Goal: Task Accomplishment & Management: Complete application form

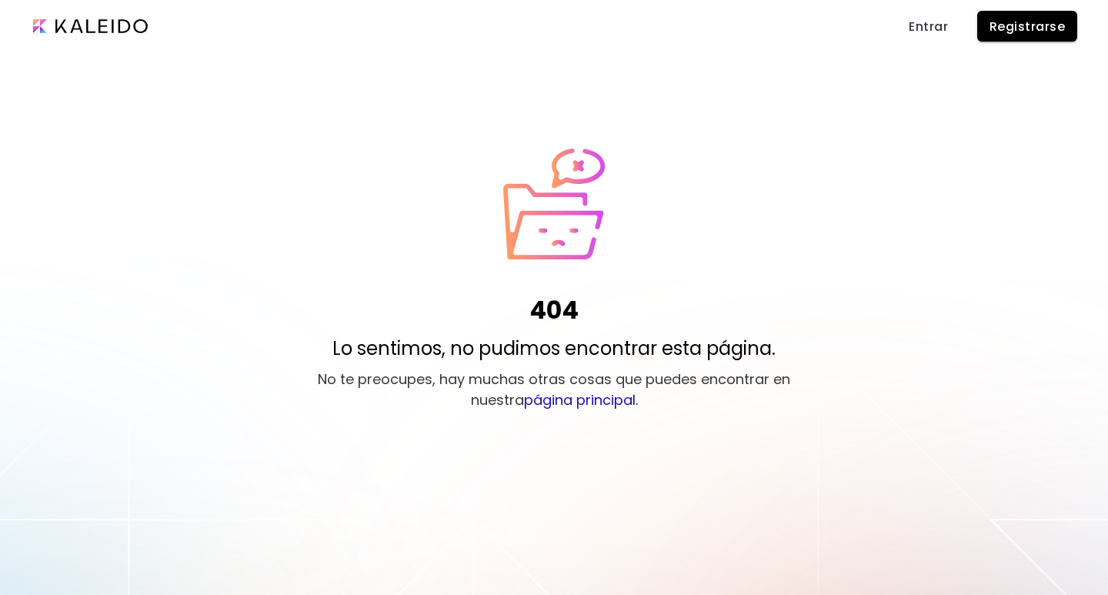
click at [1021, 28] on span "Registrarse" at bounding box center [1027, 26] width 75 height 16
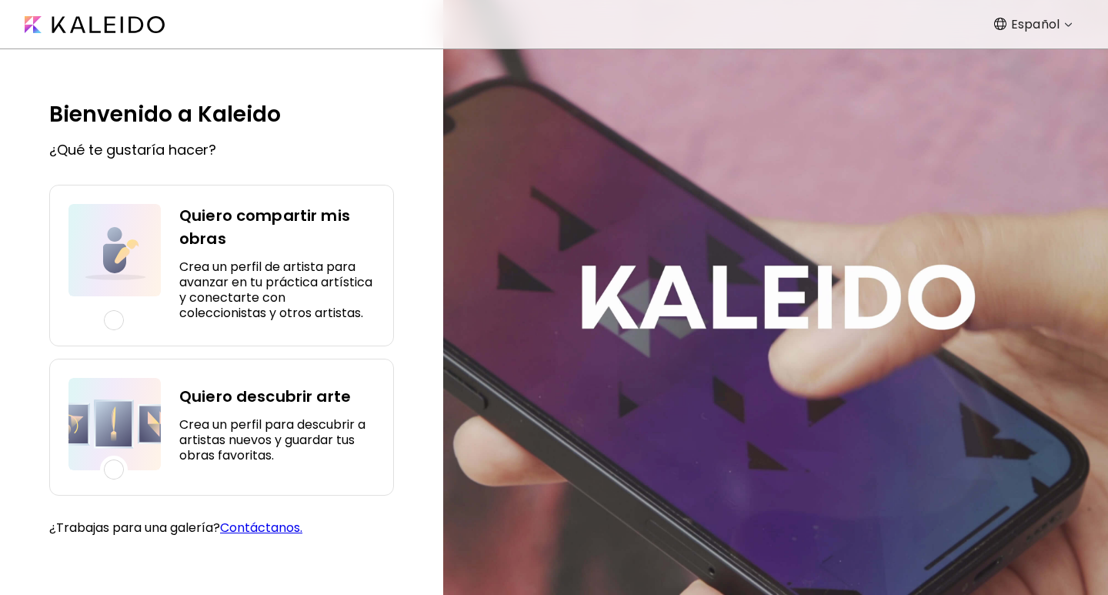
click at [213, 433] on h5 "Crea un perfil para descubrir a artistas nuevos y guardar tus obras favoritas." at bounding box center [276, 440] width 195 height 46
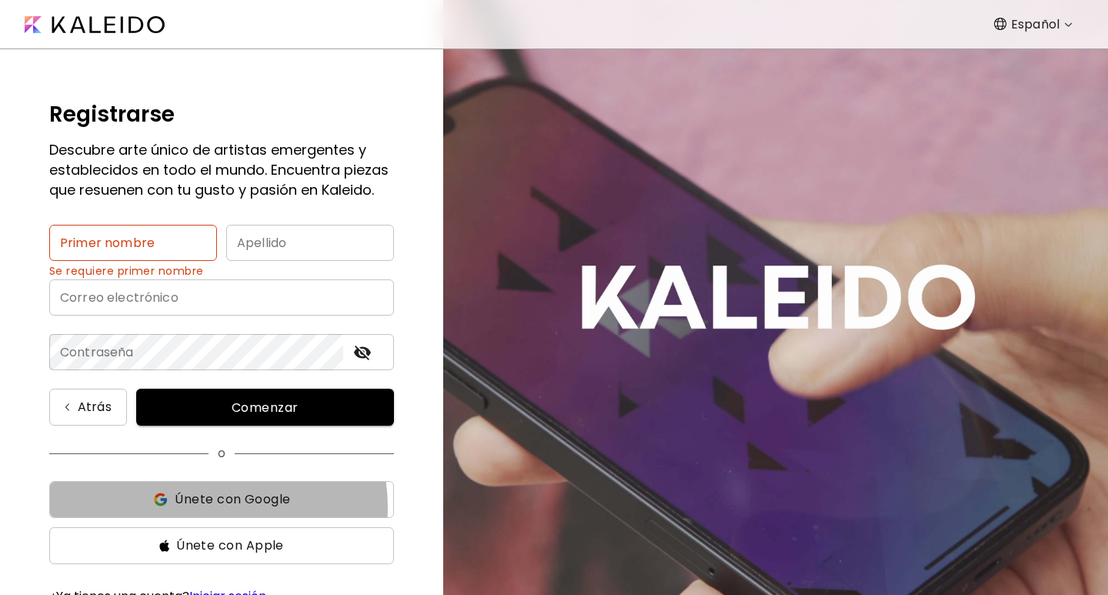
click at [193, 509] on span "Únete con Google" at bounding box center [232, 499] width 115 height 18
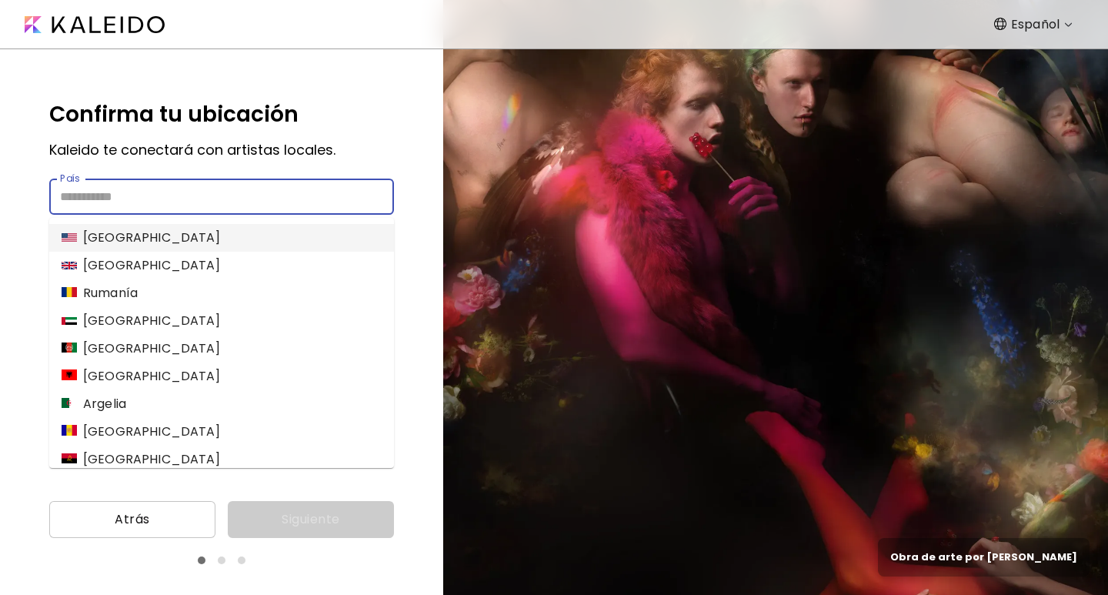
click at [133, 185] on input "País" at bounding box center [221, 197] width 345 height 36
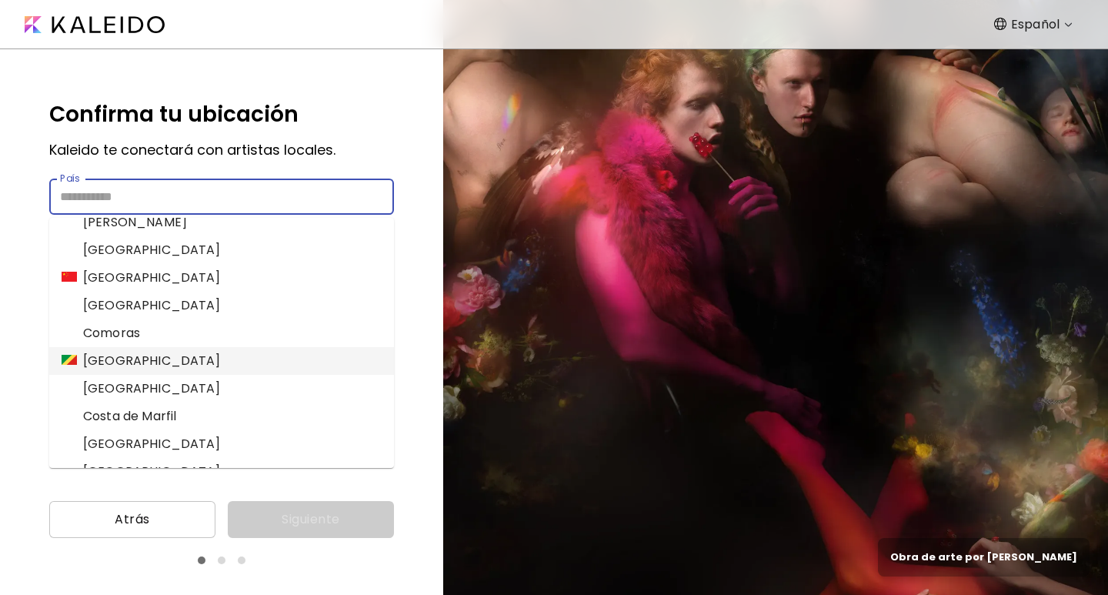
scroll to position [1077, 0]
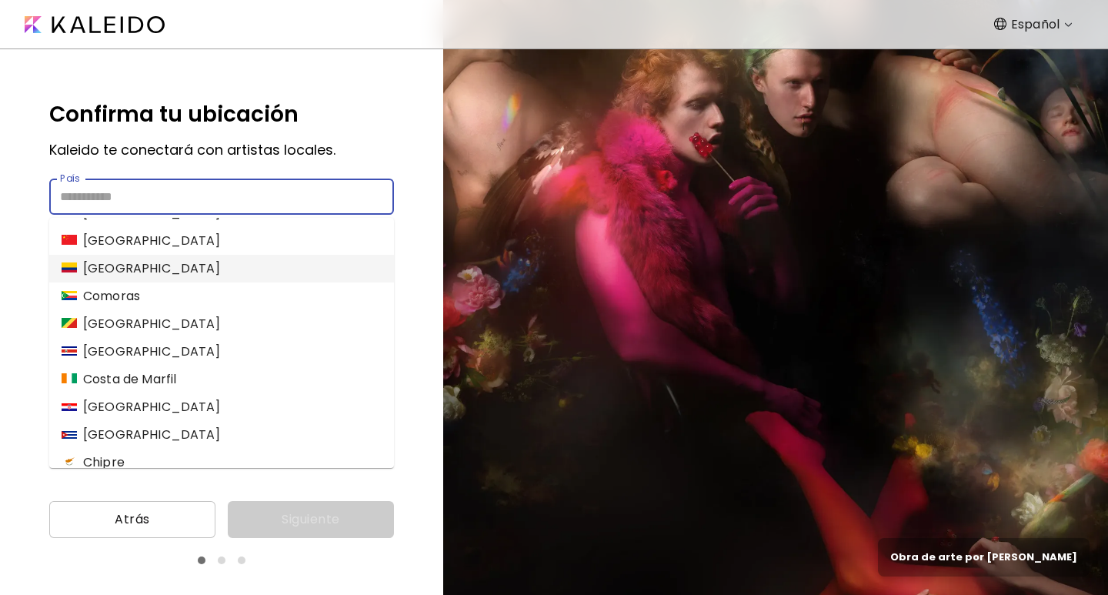
click at [156, 272] on li "Colombia" at bounding box center [221, 269] width 345 height 28
type input "********"
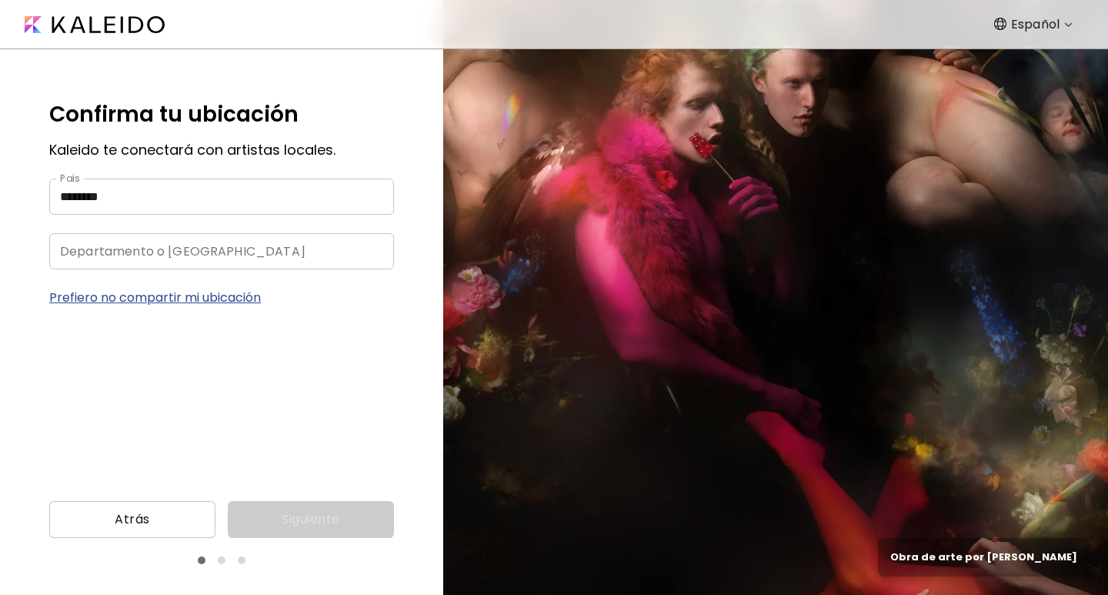
click at [285, 251] on input "Departamento o distrito capital" at bounding box center [206, 251] width 315 height 36
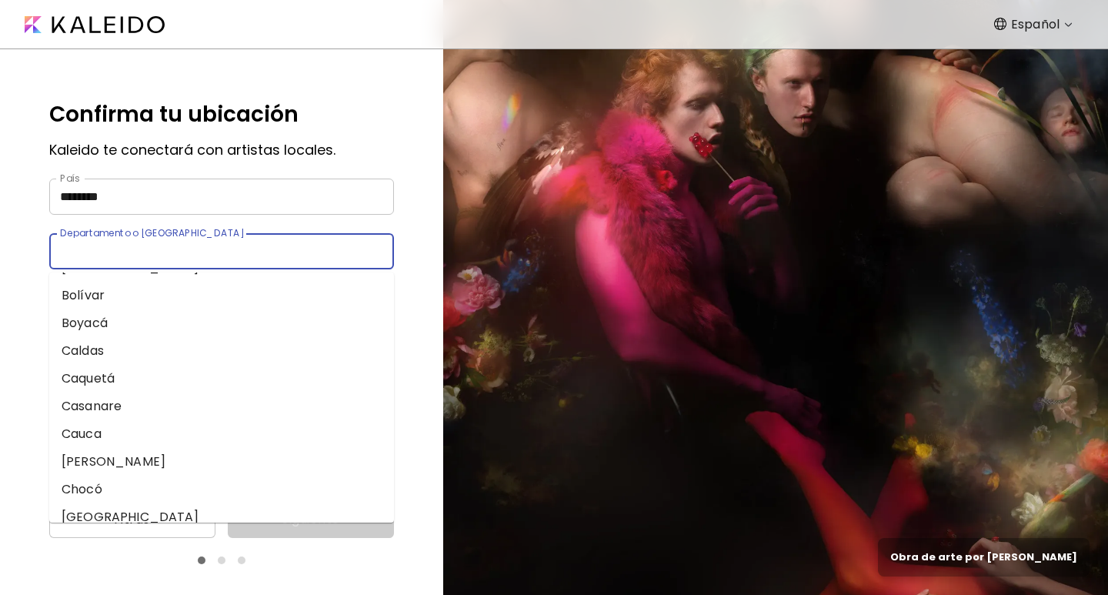
scroll to position [0, 0]
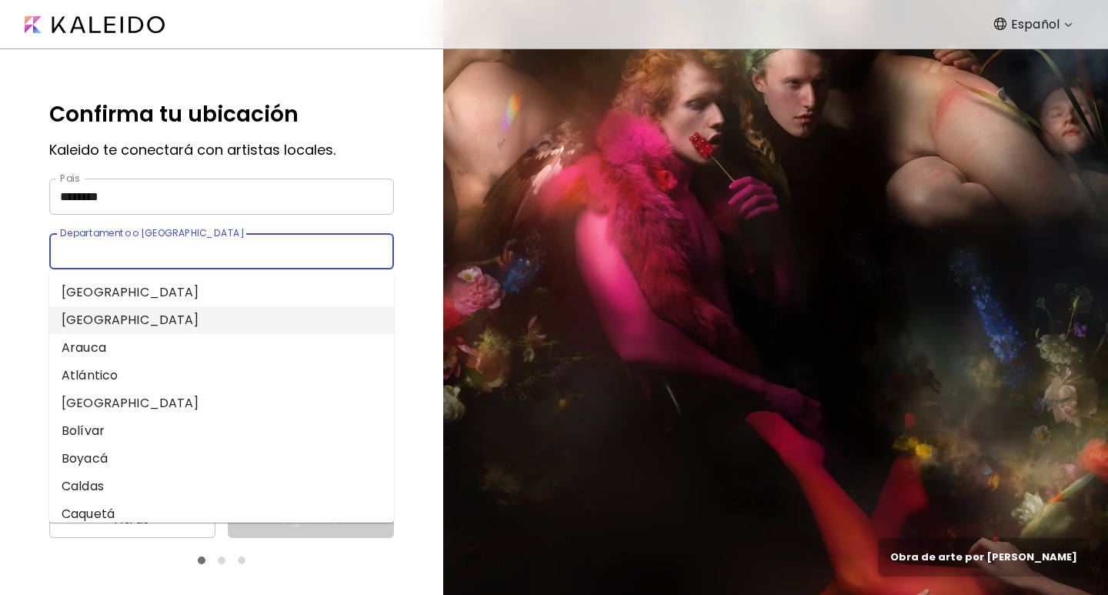
click at [169, 319] on li "Antioquia" at bounding box center [221, 320] width 345 height 28
type input "*********"
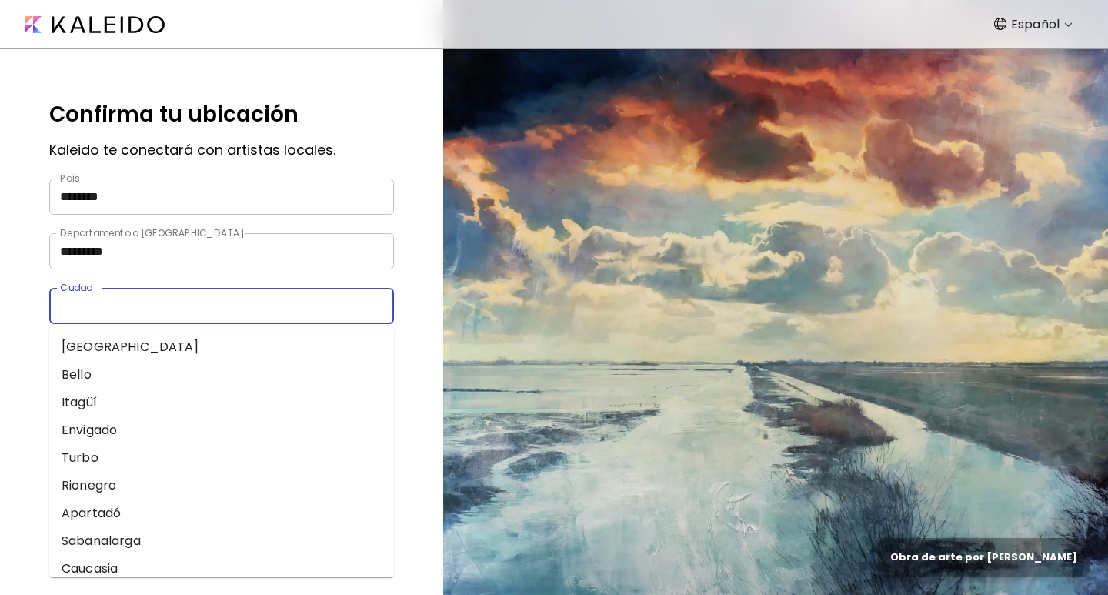
click at [205, 312] on input "Ciudad" at bounding box center [206, 306] width 315 height 36
click at [169, 345] on li "Medellín" at bounding box center [221, 347] width 345 height 28
type input "********"
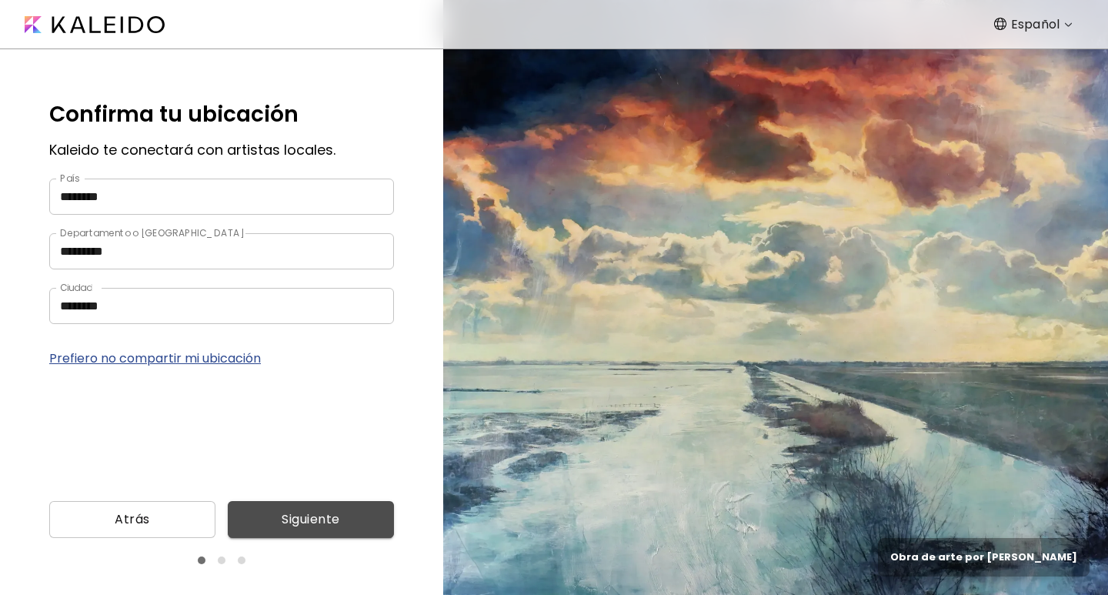
click at [327, 526] on span "Siguiente" at bounding box center [311, 519] width 142 height 18
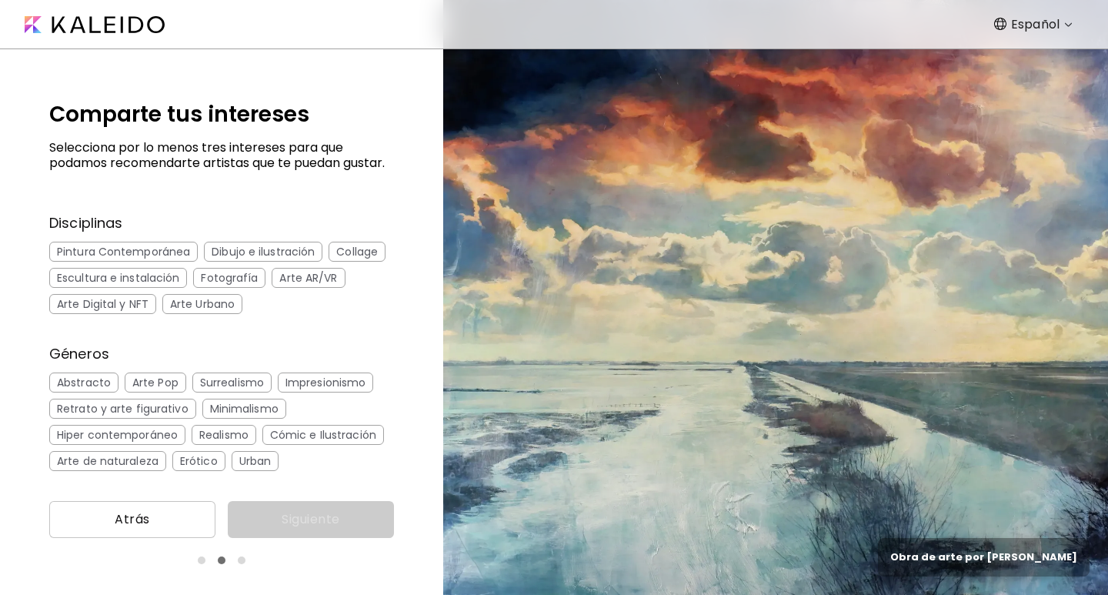
click at [157, 262] on div "Pintura Contemporánea" at bounding box center [123, 252] width 149 height 20
click at [213, 262] on div "Dibujo e ilustración" at bounding box center [263, 252] width 118 height 20
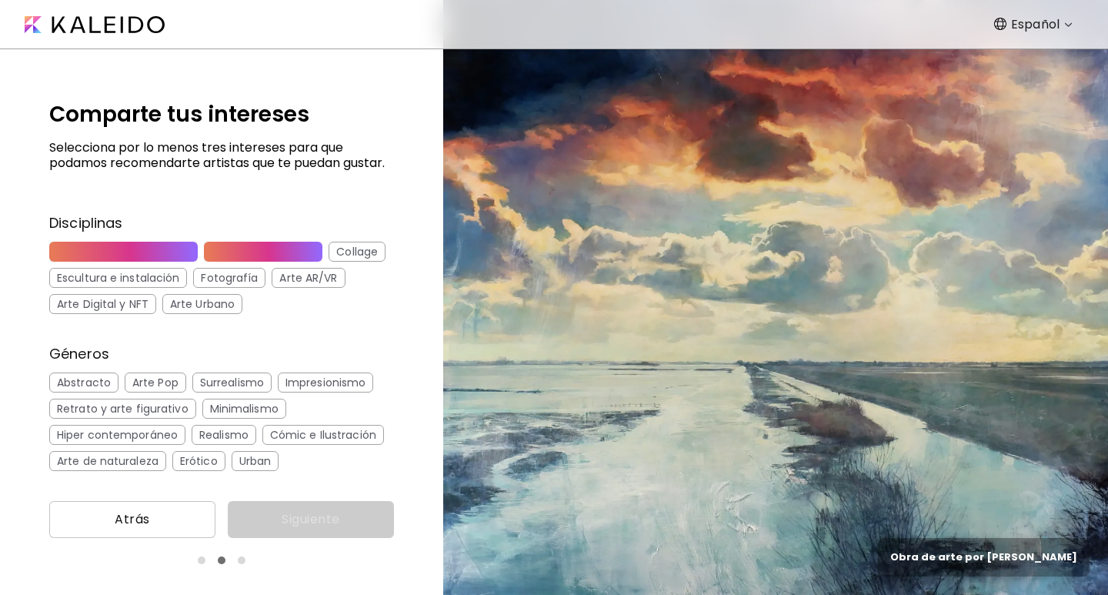
click at [165, 288] on div "Escultura e instalación" at bounding box center [118, 278] width 138 height 20
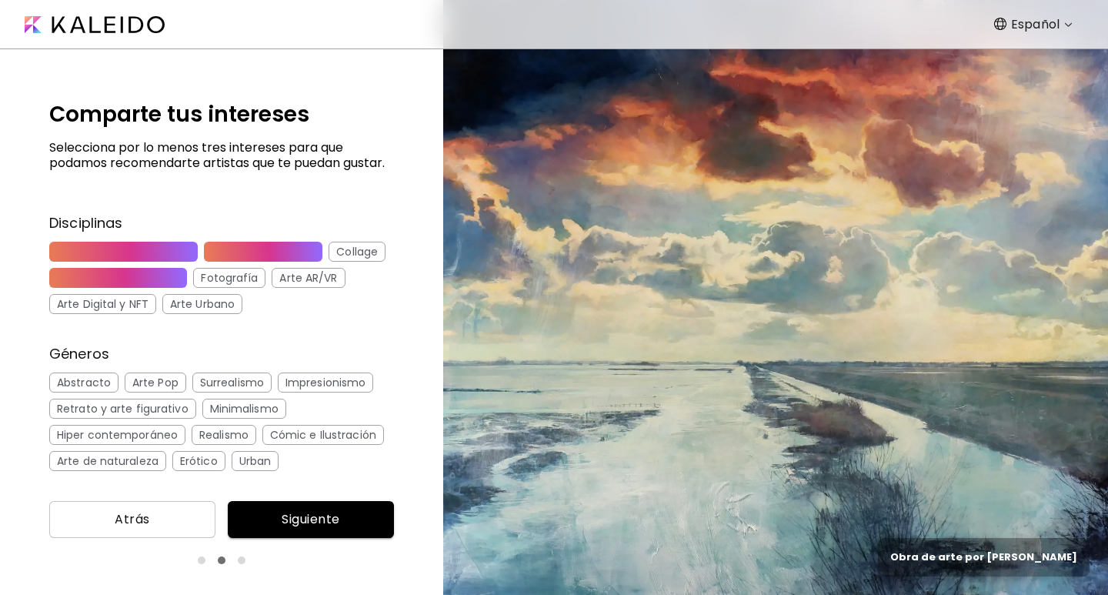
click at [329, 262] on div "Collage" at bounding box center [357, 252] width 57 height 20
click at [265, 288] on div "Fotografía" at bounding box center [229, 278] width 72 height 20
click at [242, 312] on div "Arte Urbano" at bounding box center [202, 304] width 80 height 20
click at [156, 314] on div "Arte Digital y NFT" at bounding box center [102, 304] width 107 height 20
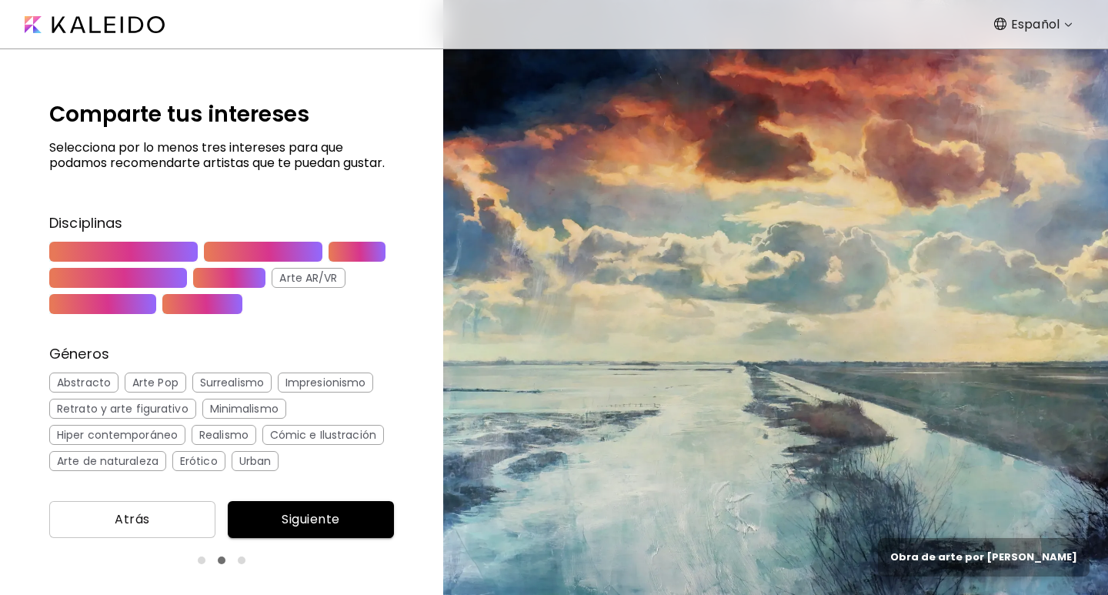
click at [272, 288] on div "Arte AR/VR" at bounding box center [308, 278] width 73 height 20
click at [156, 314] on div "Arte Digital y NFT" at bounding box center [102, 304] width 107 height 20
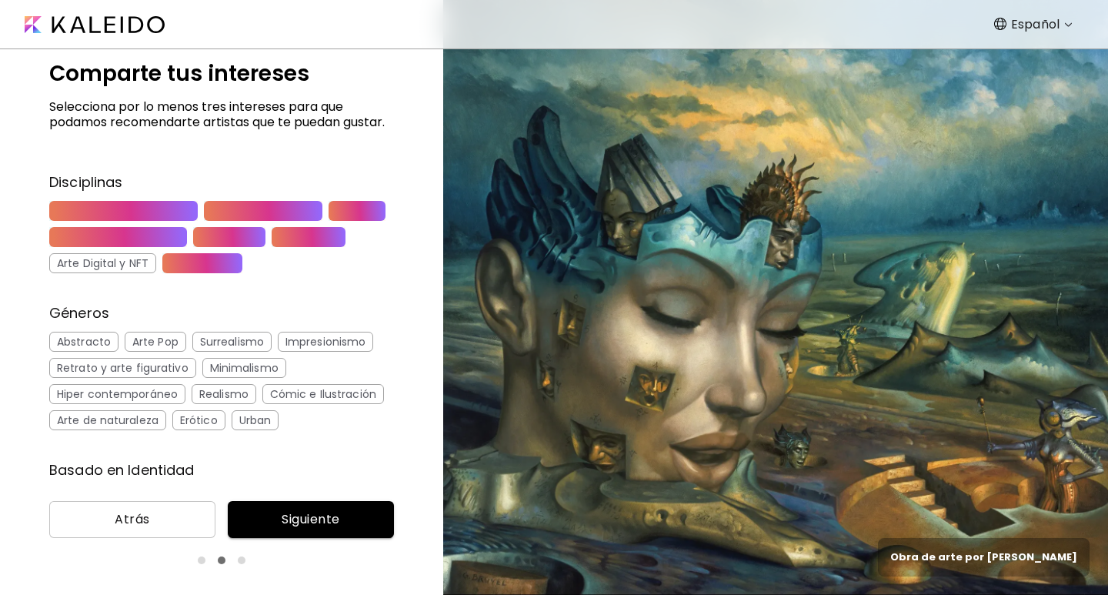
scroll to position [77, 0]
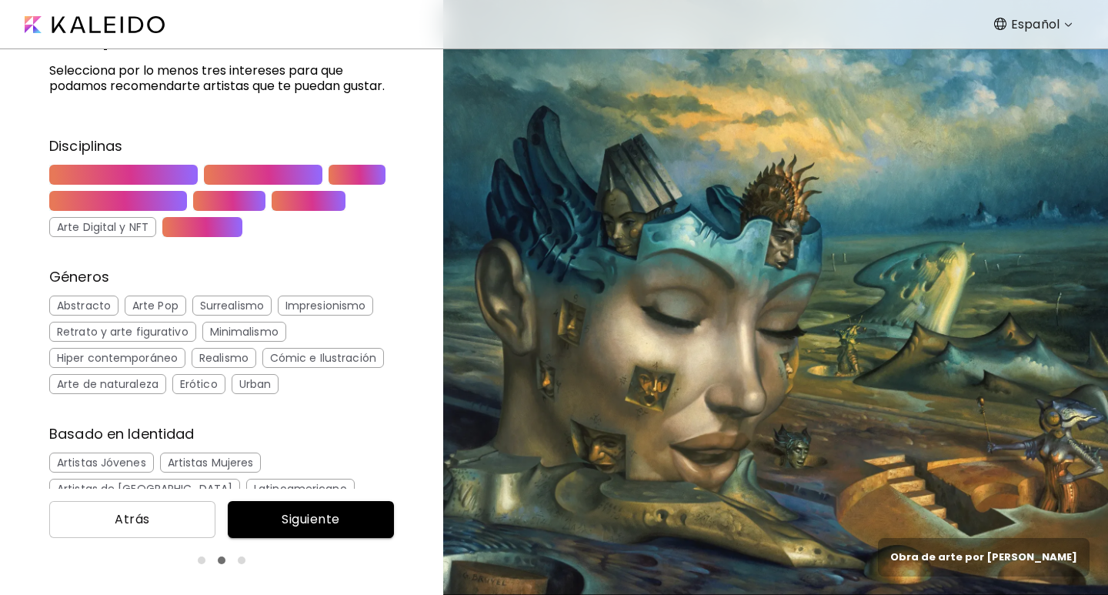
click at [218, 315] on div "Surrealismo" at bounding box center [231, 305] width 79 height 20
click at [297, 315] on div "Impresionismo" at bounding box center [325, 305] width 95 height 20
click at [160, 342] on div "Retrato y arte figurativo" at bounding box center [122, 332] width 147 height 20
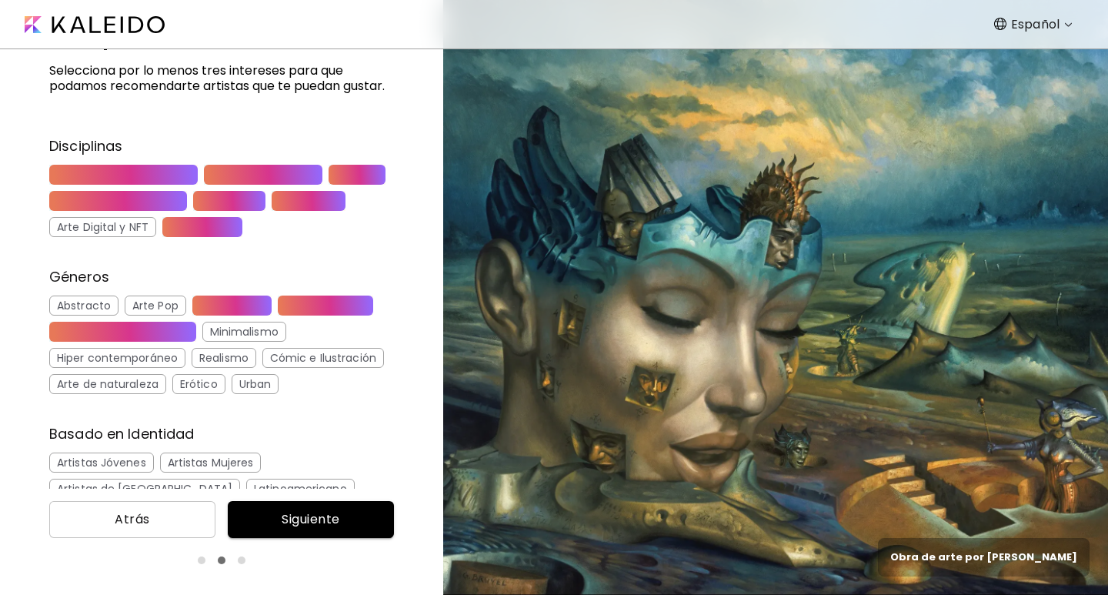
click at [218, 368] on div "Realismo" at bounding box center [224, 358] width 65 height 20
click at [267, 368] on div "Cómic e Ilustración" at bounding box center [323, 358] width 122 height 20
click at [156, 368] on div "Hiper contemporáneo" at bounding box center [117, 358] width 136 height 20
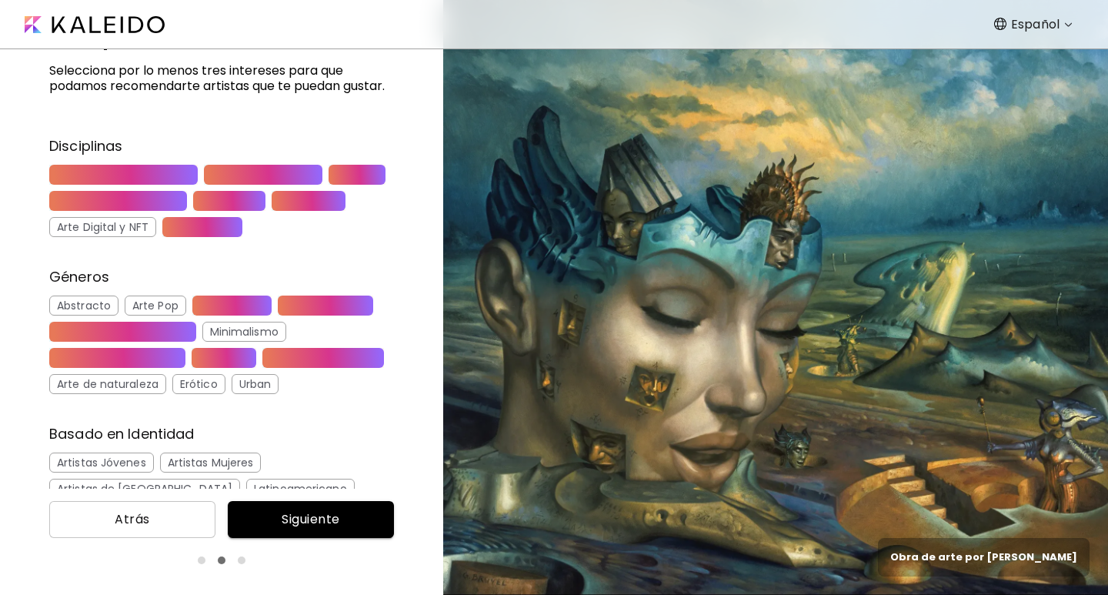
click at [139, 393] on div "Arte de naturaleza" at bounding box center [107, 384] width 117 height 20
click at [191, 394] on div "Erótico" at bounding box center [198, 384] width 53 height 20
click at [242, 394] on div "Urban" at bounding box center [256, 384] width 48 height 20
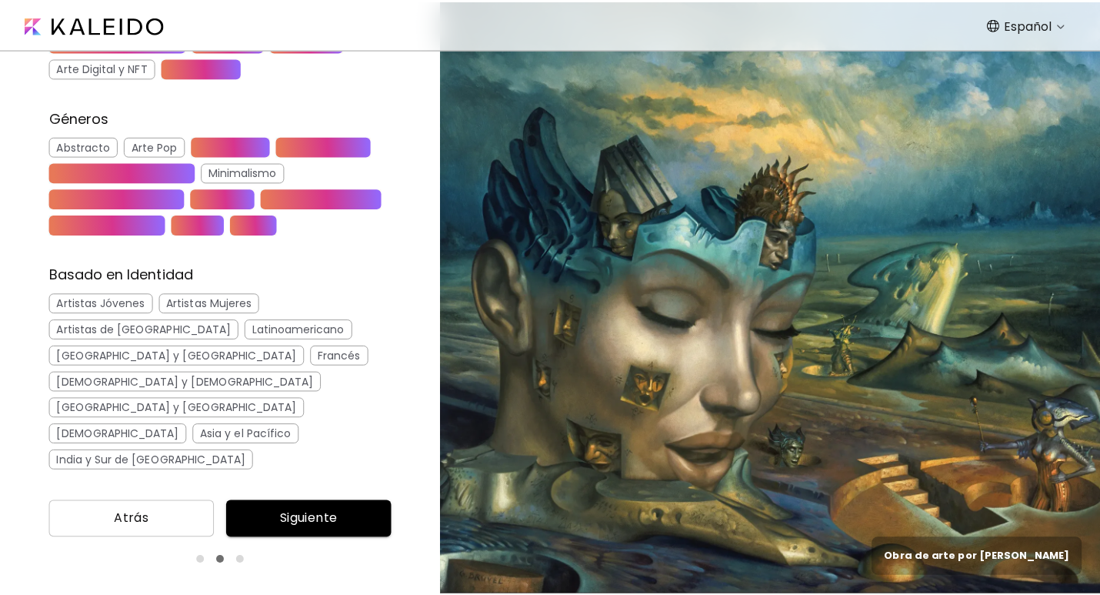
scroll to position [238, 0]
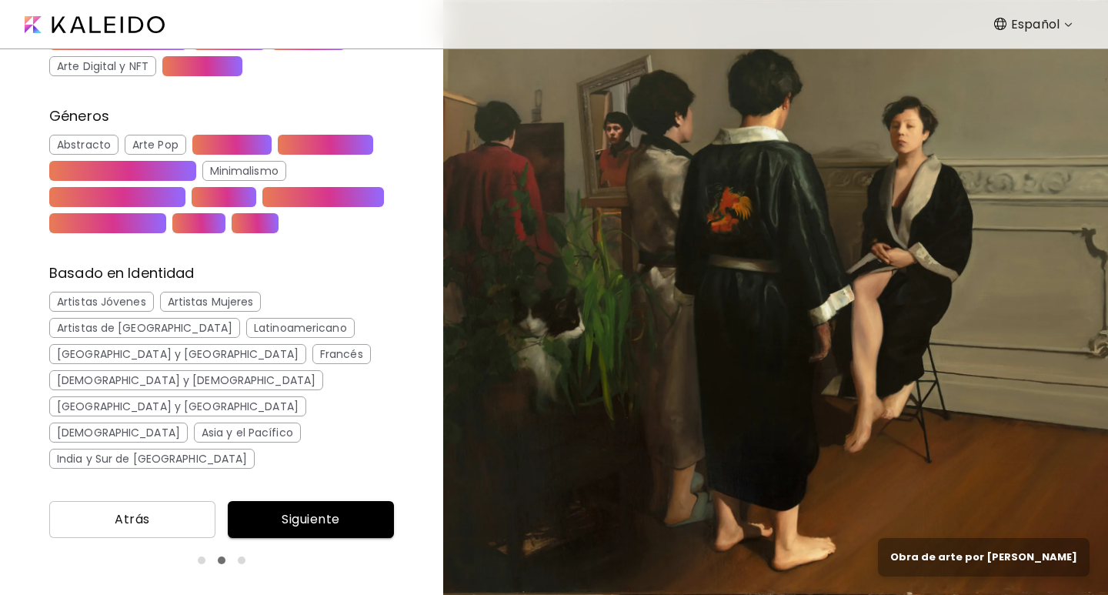
click at [143, 312] on div "Artistas Jóvenes" at bounding box center [101, 302] width 105 height 20
click at [204, 312] on div "Artistas Mujeres" at bounding box center [211, 302] width 102 height 20
click at [255, 338] on div "Latinoamericano" at bounding box center [300, 328] width 108 height 20
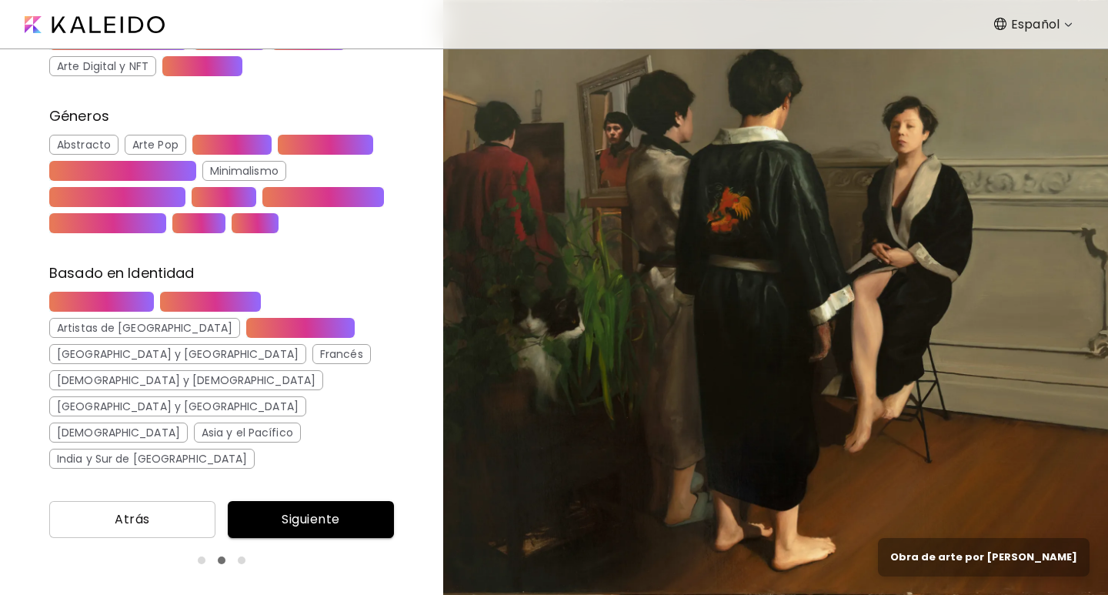
click at [188, 423] on div "[DEMOGRAPHIC_DATA]" at bounding box center [118, 432] width 139 height 20
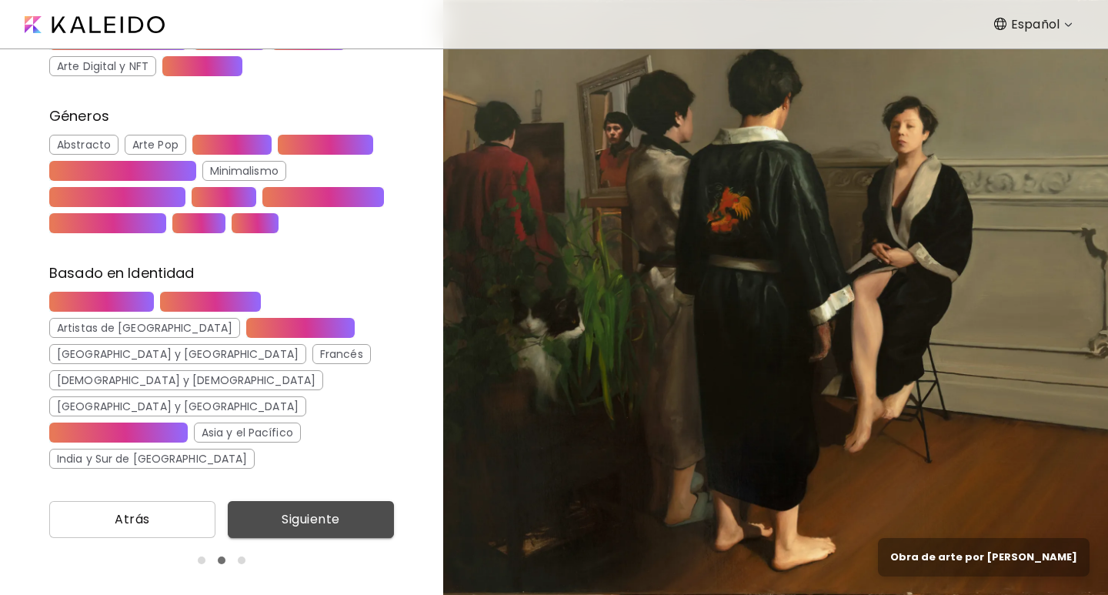
click at [293, 508] on button "Siguiente" at bounding box center [311, 519] width 166 height 37
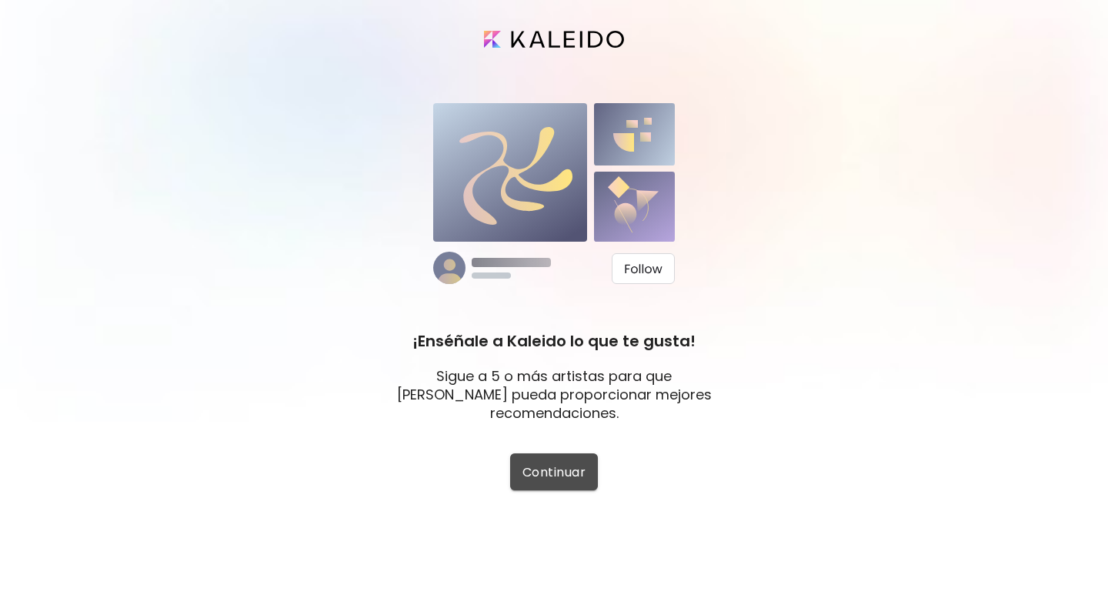
click at [537, 477] on span "Continuar" at bounding box center [553, 472] width 63 height 16
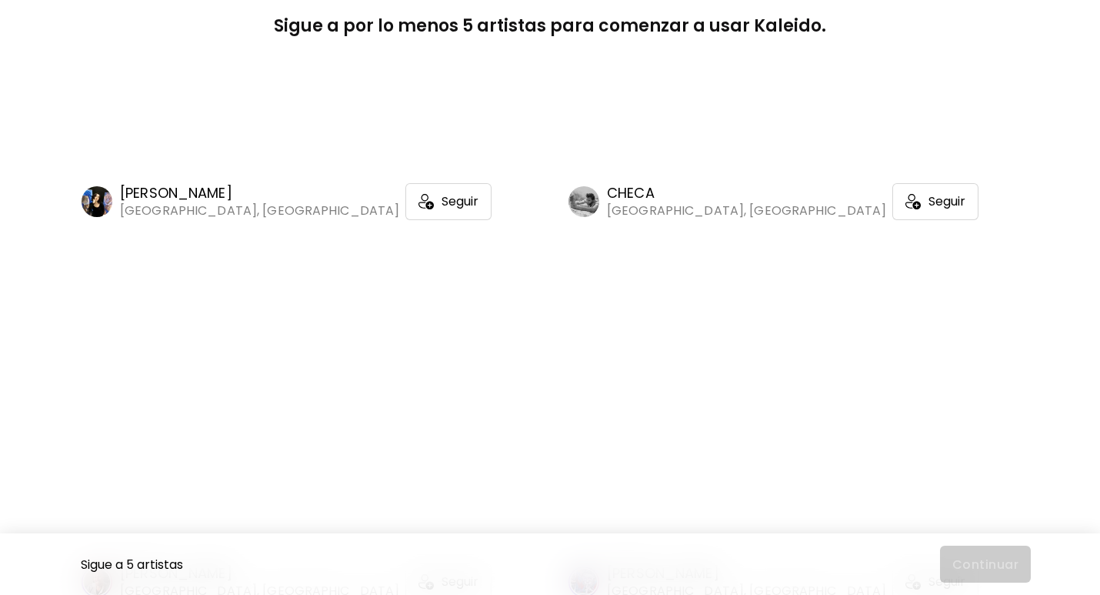
scroll to position [1000, 0]
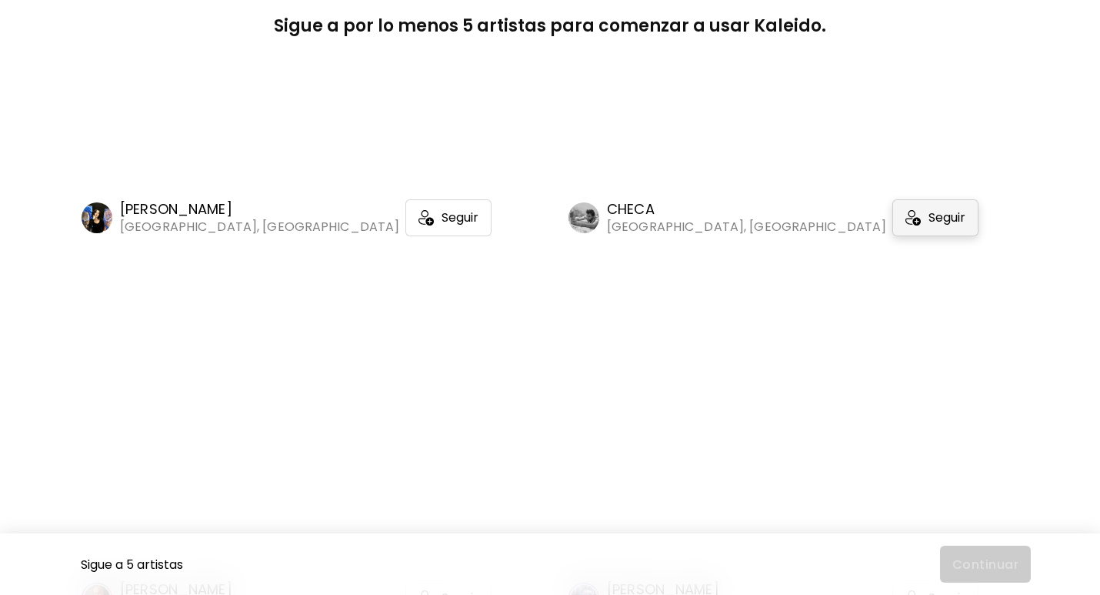
click at [906, 225] on img at bounding box center [913, 217] width 15 height 15
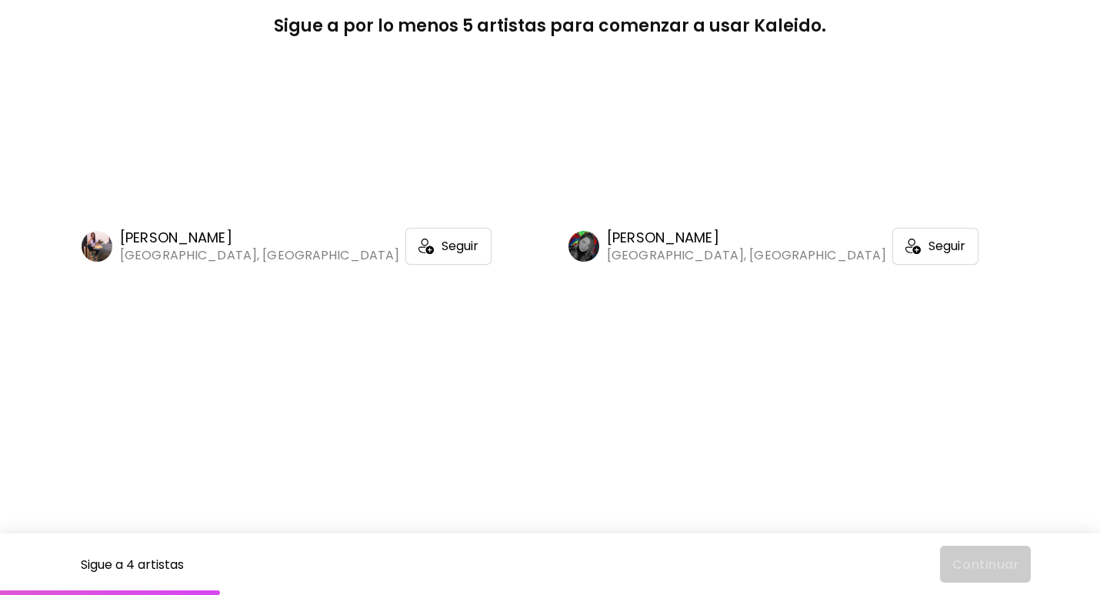
scroll to position [2847, 0]
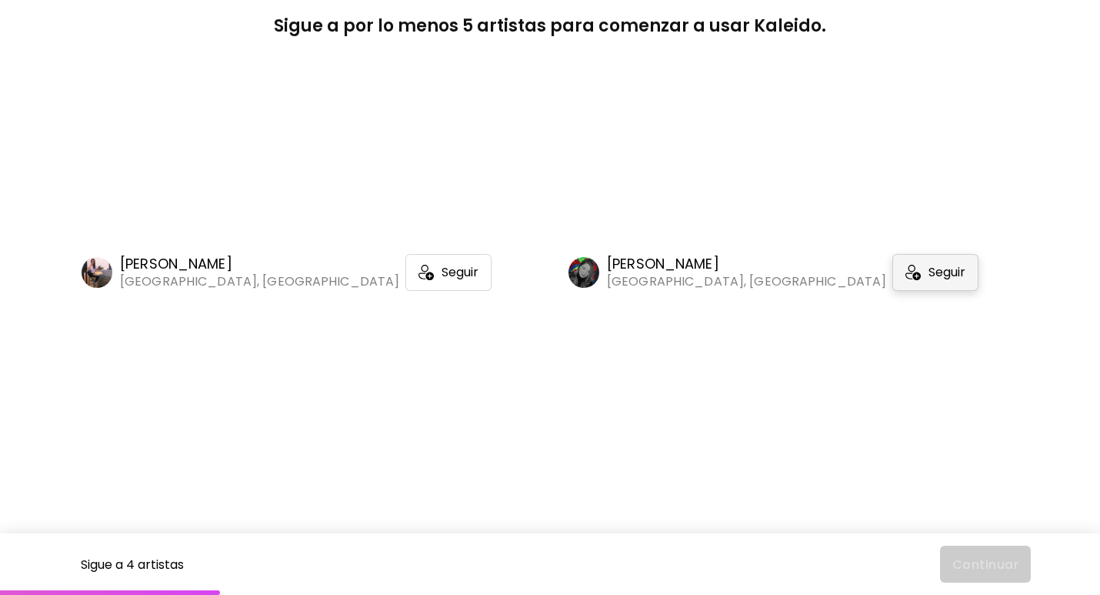
click at [929, 280] on span "Seguir" at bounding box center [947, 272] width 37 height 15
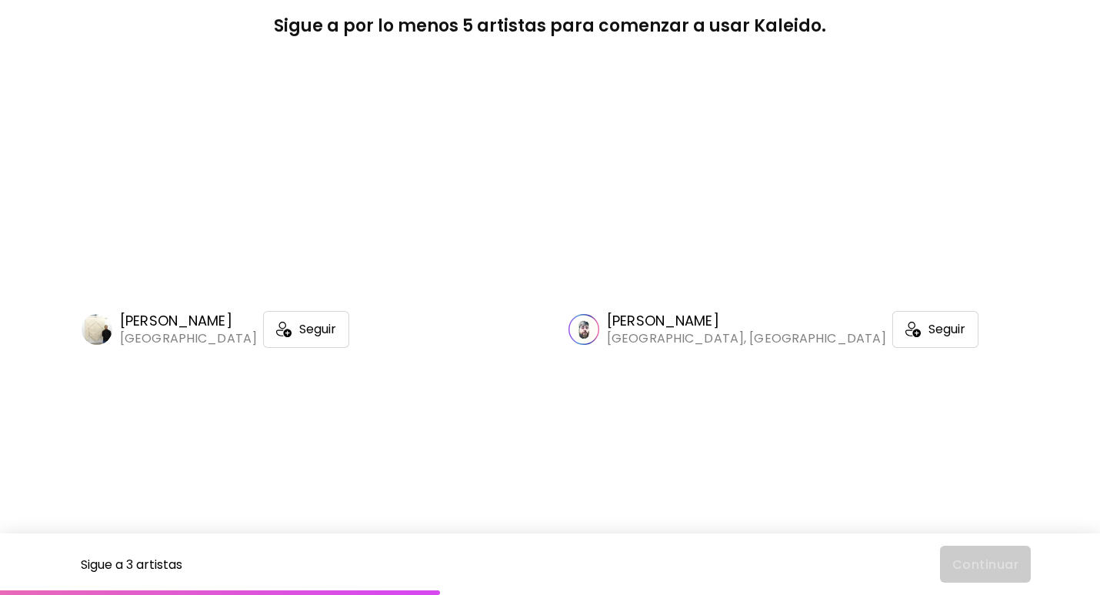
scroll to position [6617, 0]
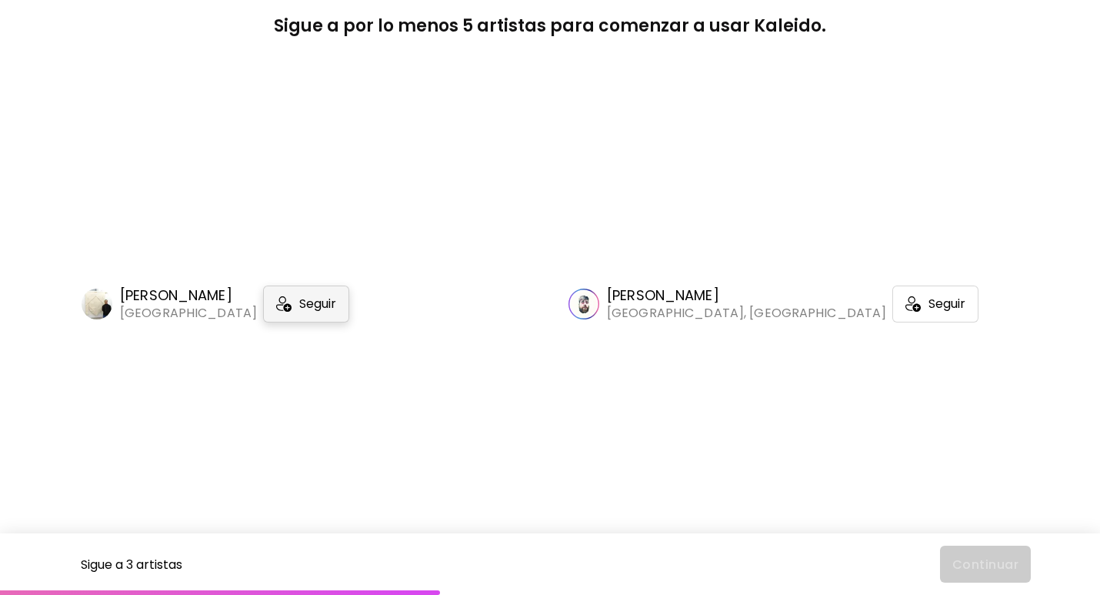
click at [299, 312] on span "Seguir" at bounding box center [317, 303] width 37 height 15
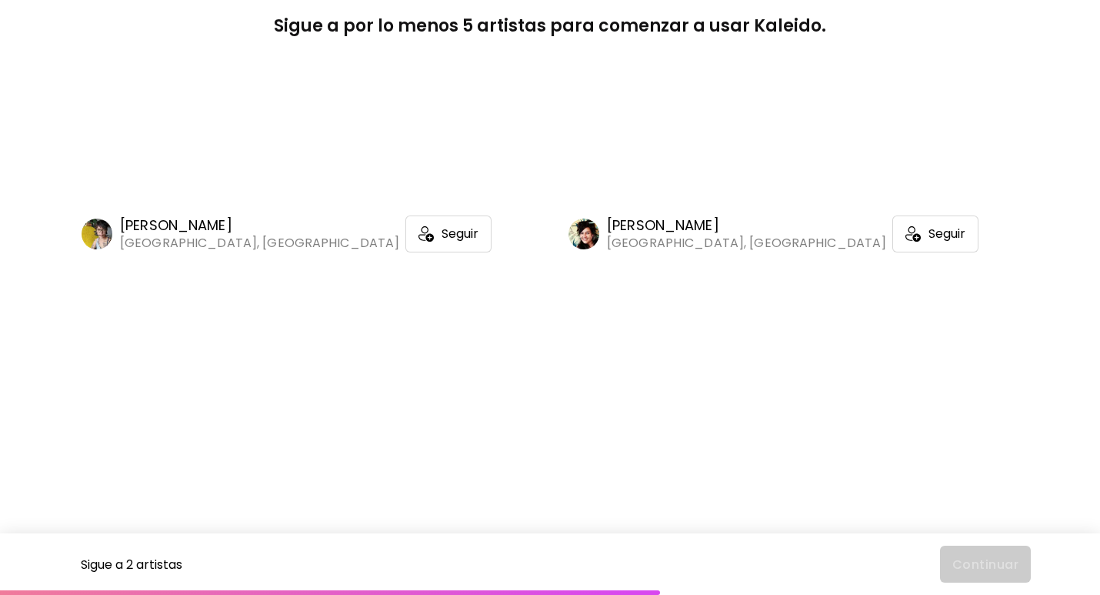
scroll to position [9388, 0]
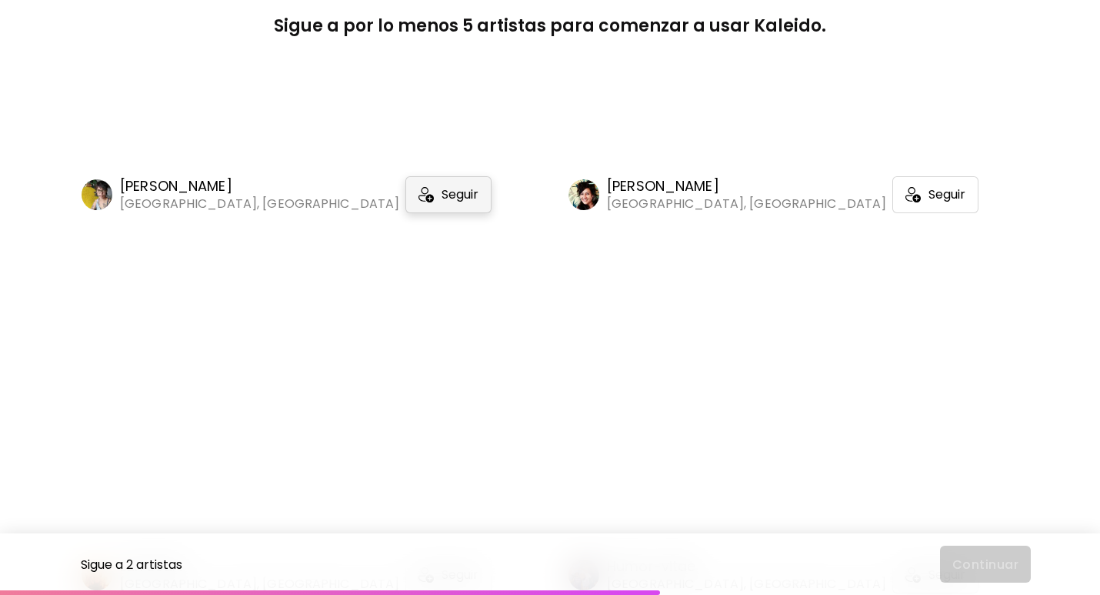
click at [406, 213] on div "Seguir" at bounding box center [449, 194] width 86 height 37
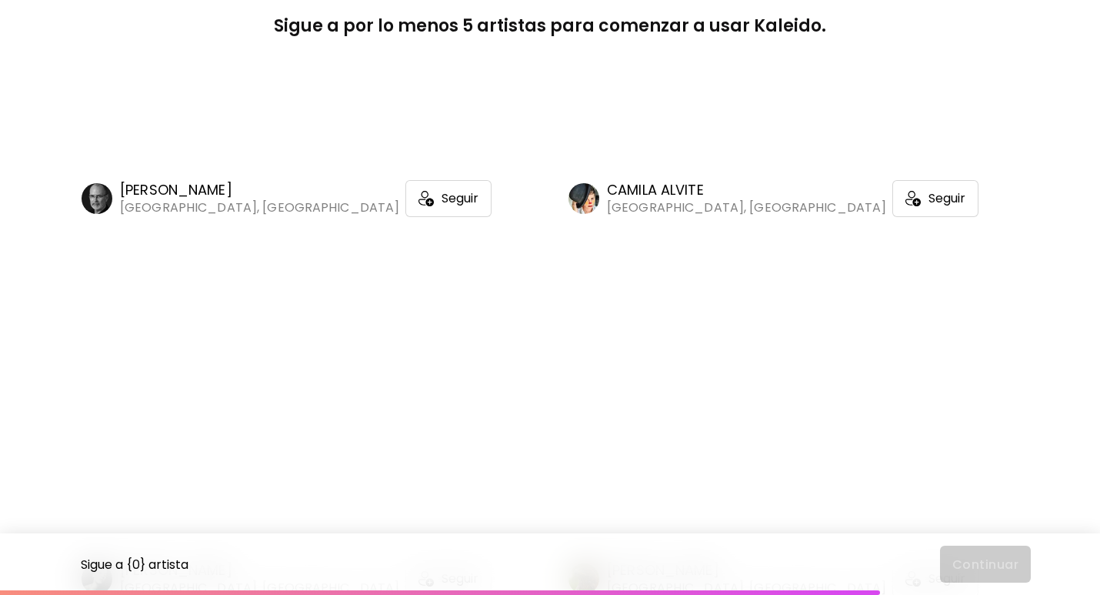
scroll to position [14466, 0]
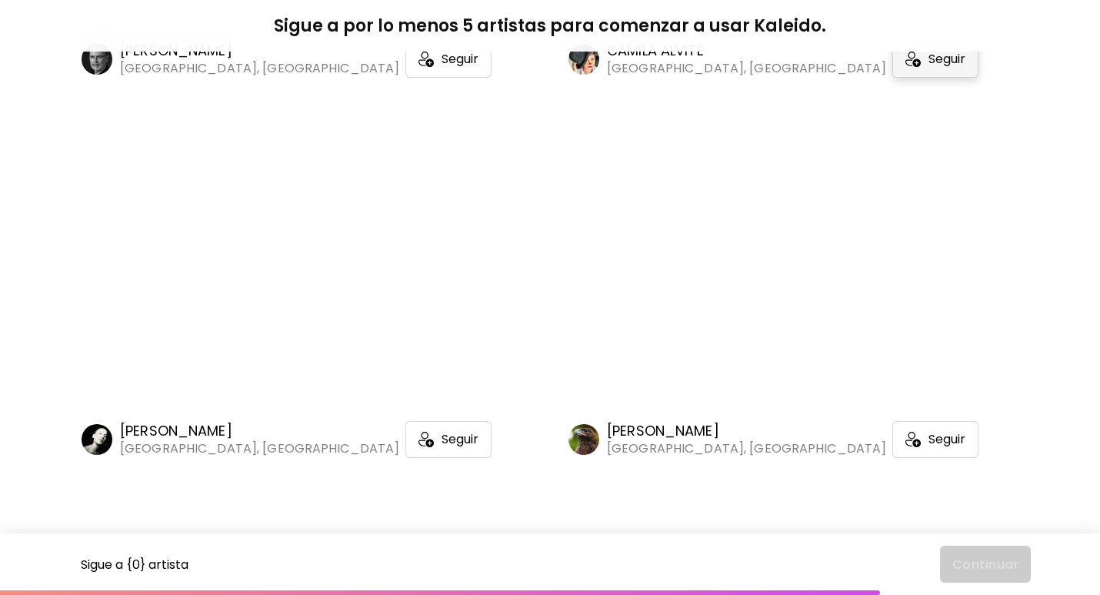
click at [893, 78] on div "Seguir" at bounding box center [936, 59] width 86 height 37
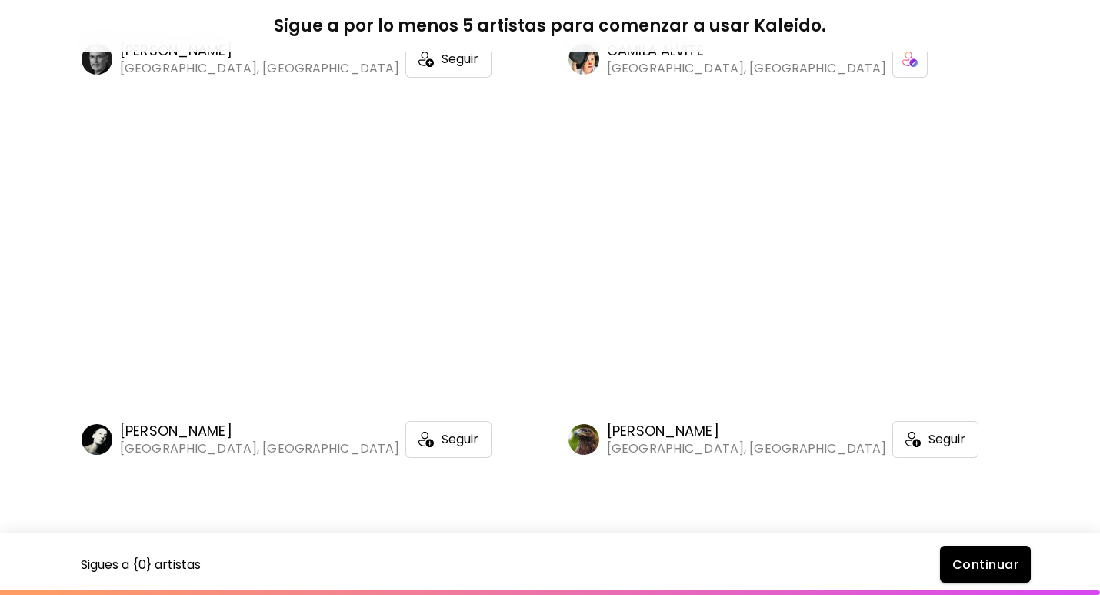
click at [973, 562] on span "Continuar" at bounding box center [986, 564] width 66 height 16
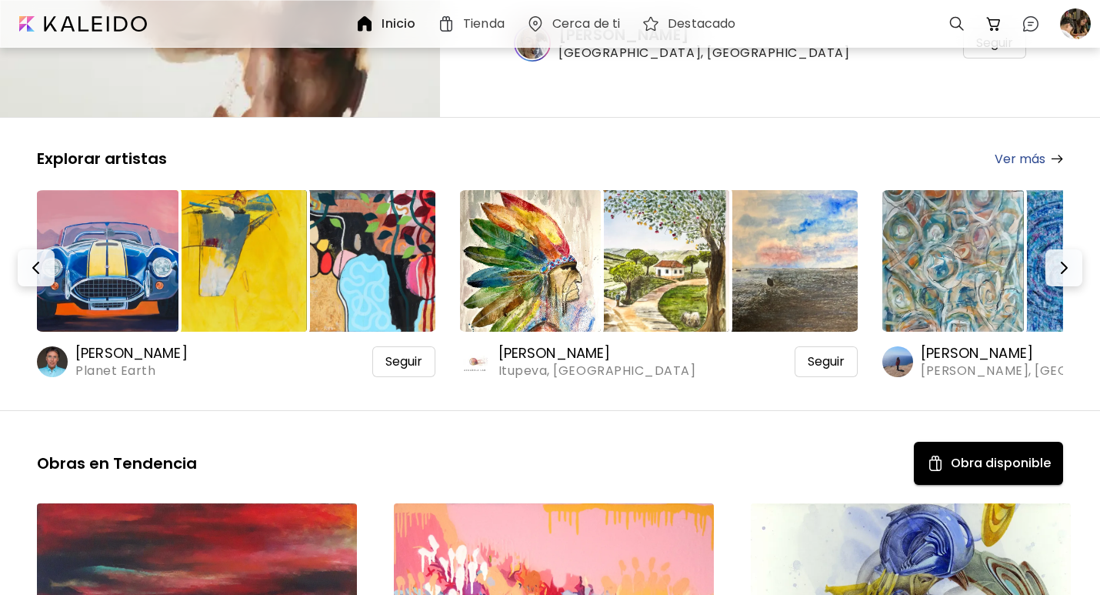
scroll to position [231, 0]
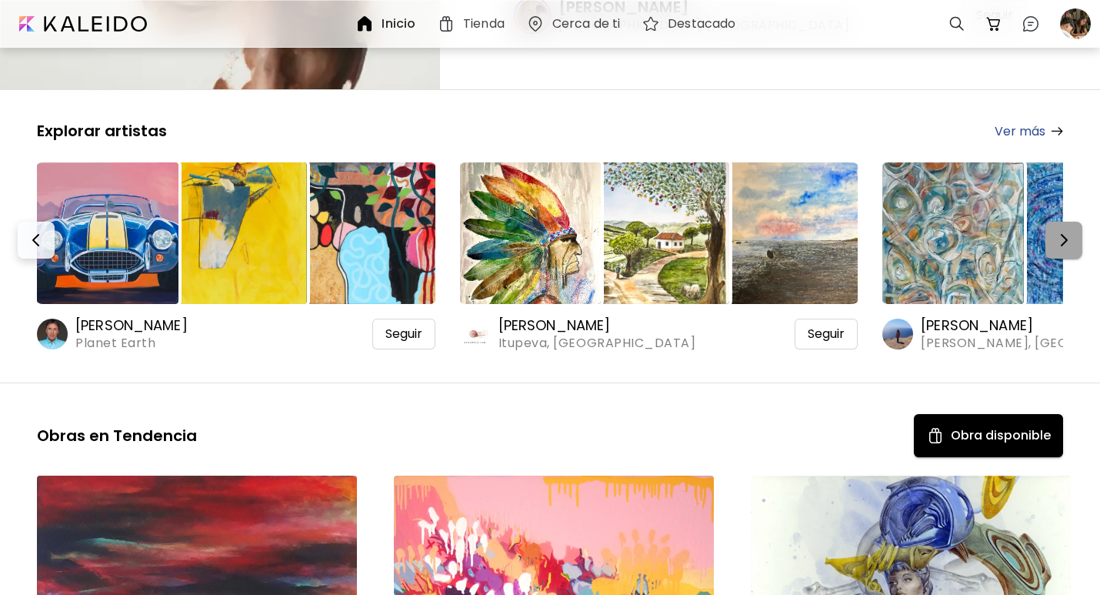
click at [1073, 246] on img "button" at bounding box center [1064, 240] width 18 height 18
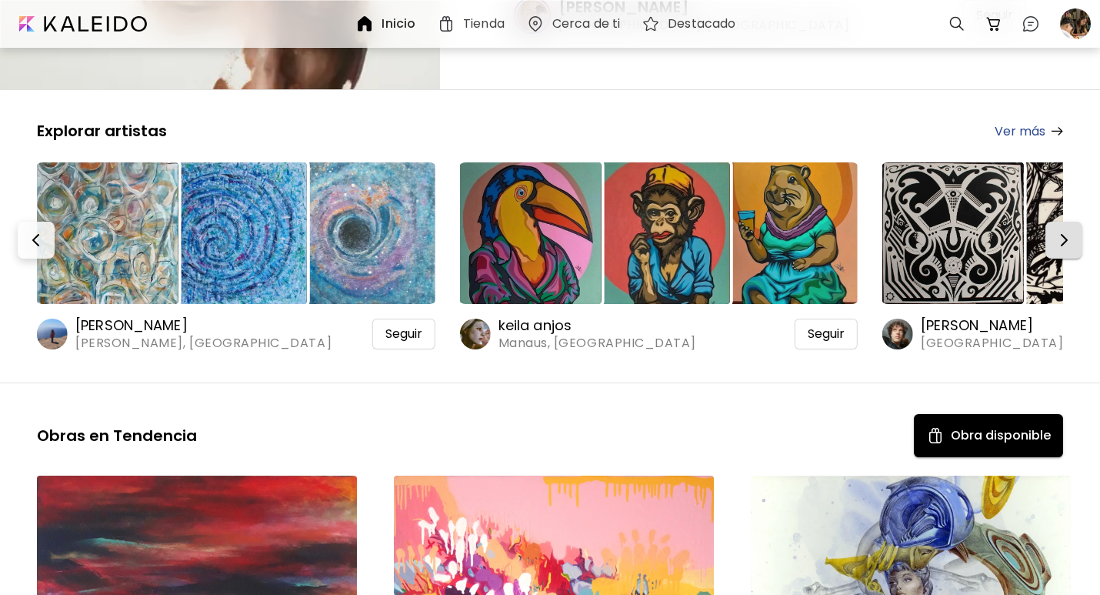
click at [1073, 246] on img "button" at bounding box center [1064, 240] width 18 height 18
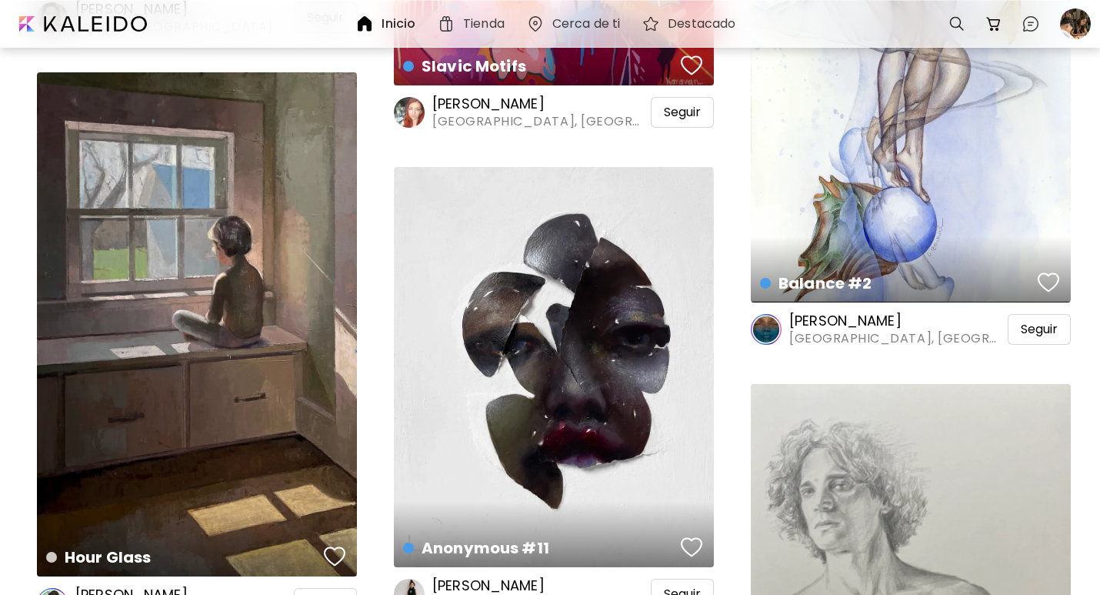
scroll to position [1000, 0]
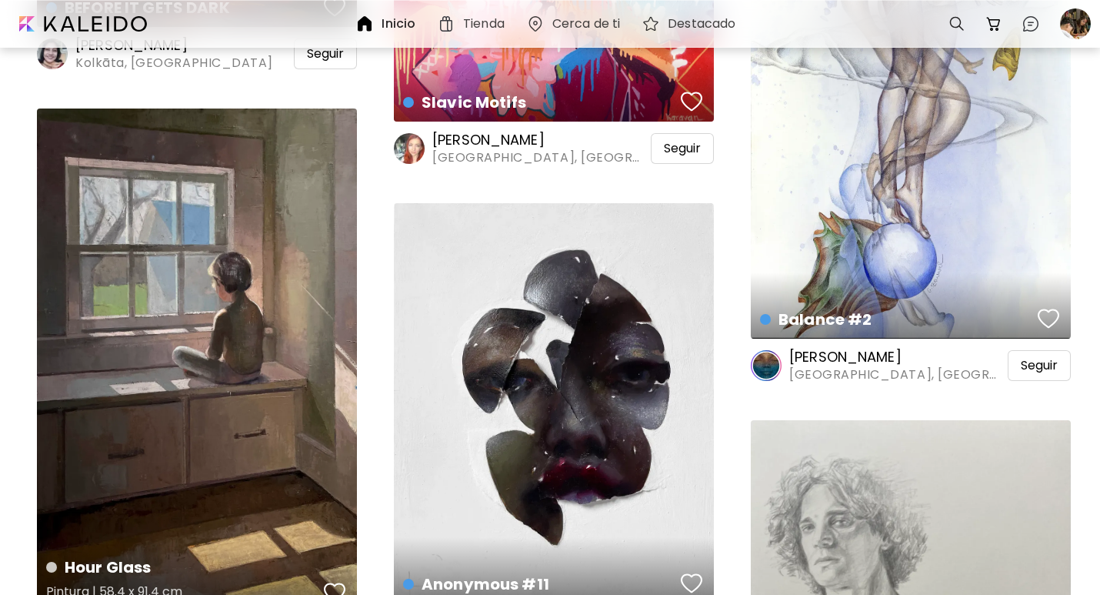
click at [265, 359] on div "Hour Glass Pintura | 58.4 x 91.4 cm" at bounding box center [197, 360] width 320 height 504
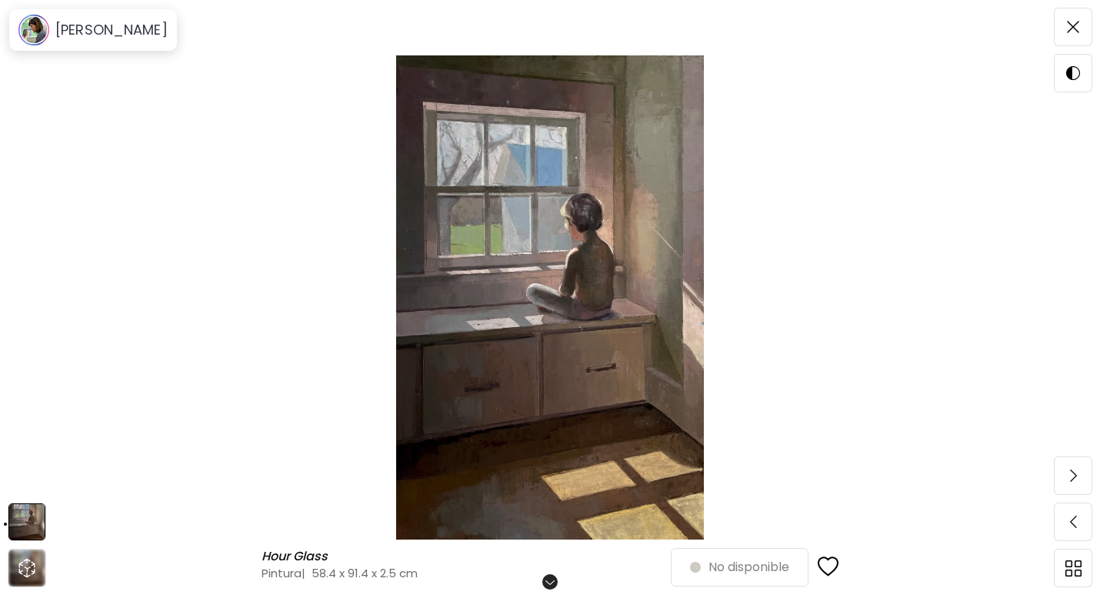
click at [806, 311] on img at bounding box center [550, 297] width 971 height 484
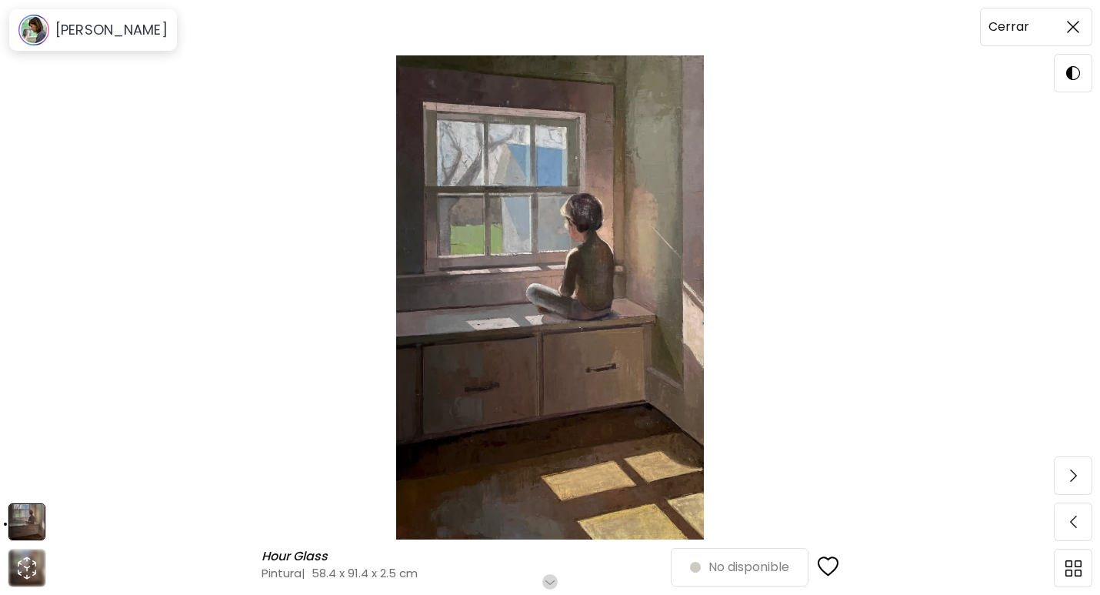
click at [1065, 30] on span at bounding box center [1073, 27] width 32 height 32
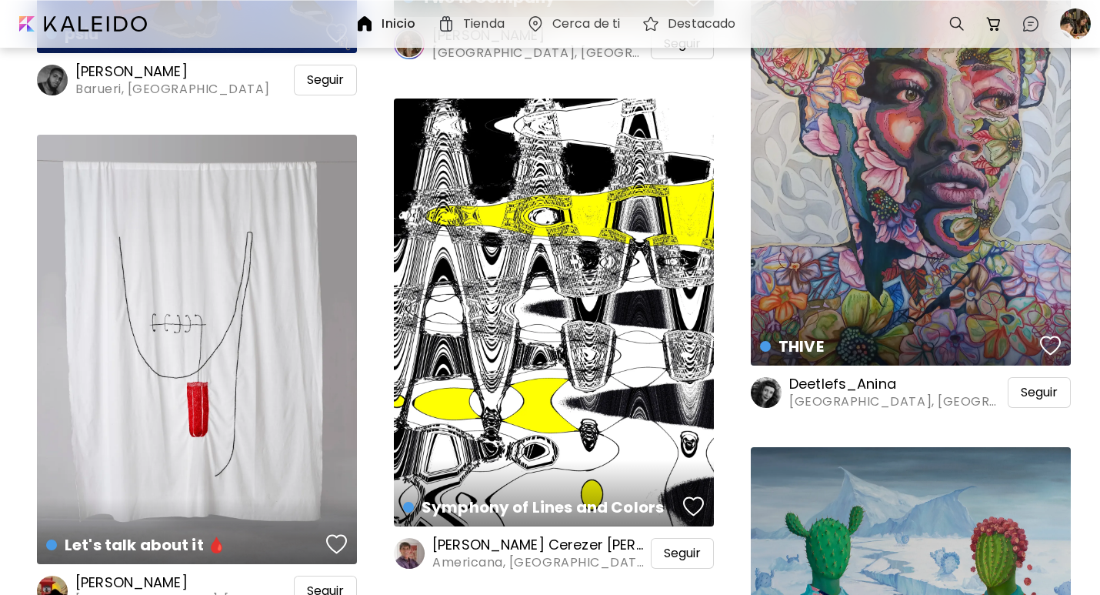
scroll to position [7076, 0]
